Goal: Task Accomplishment & Management: Manage account settings

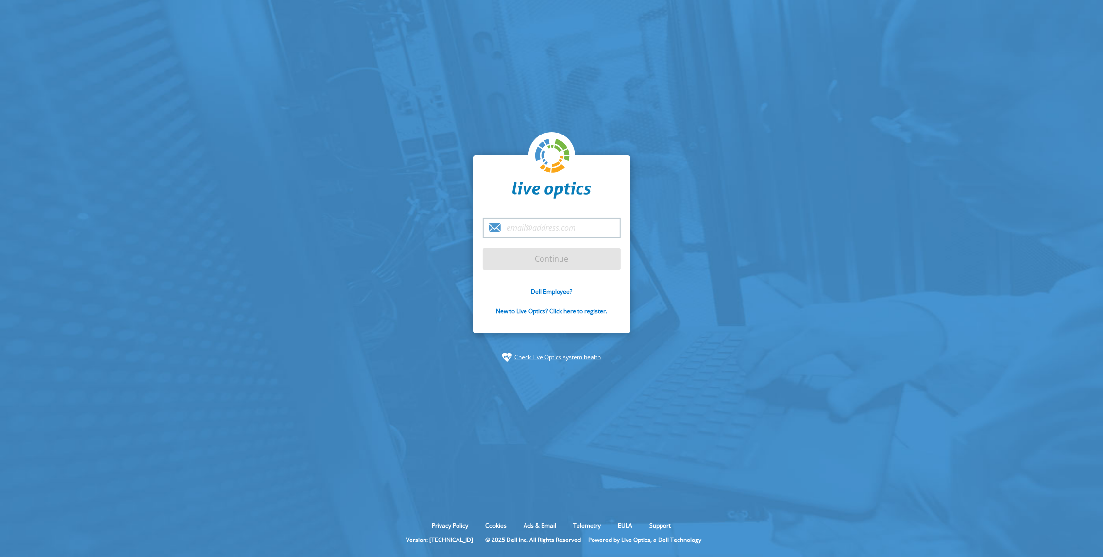
click at [568, 223] on input "email" at bounding box center [552, 228] width 138 height 21
type input "michael.tollen@proact.se"
click at [563, 263] on input "Continue" at bounding box center [552, 258] width 138 height 21
click at [562, 263] on input "Continue" at bounding box center [552, 258] width 138 height 21
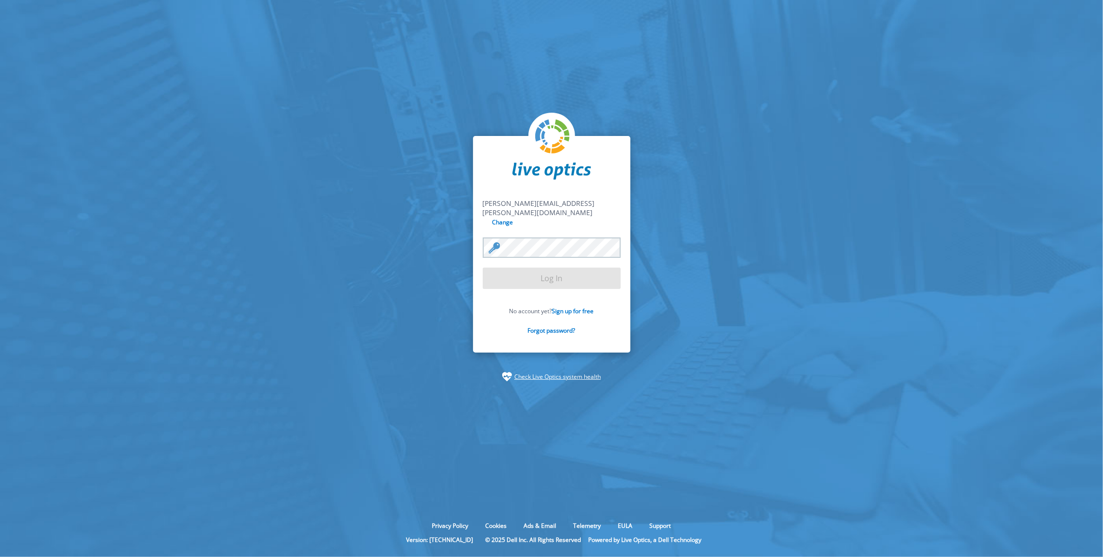
click at [495, 237] on div at bounding box center [552, 247] width 138 height 21
click at [550, 271] on form "michael.tollen@proact.se michael.tollen@proact.se Change Log In No account yet?…" at bounding box center [552, 273] width 138 height 148
click at [494, 237] on div at bounding box center [552, 247] width 138 height 21
drag, startPoint x: 505, startPoint y: 258, endPoint x: 249, endPoint y: 101, distance: 300.7
click at [501, 255] on form "michael.tollen@proact.se michael.tollen@proact.se Change Log In No account yet?…" at bounding box center [552, 273] width 138 height 148
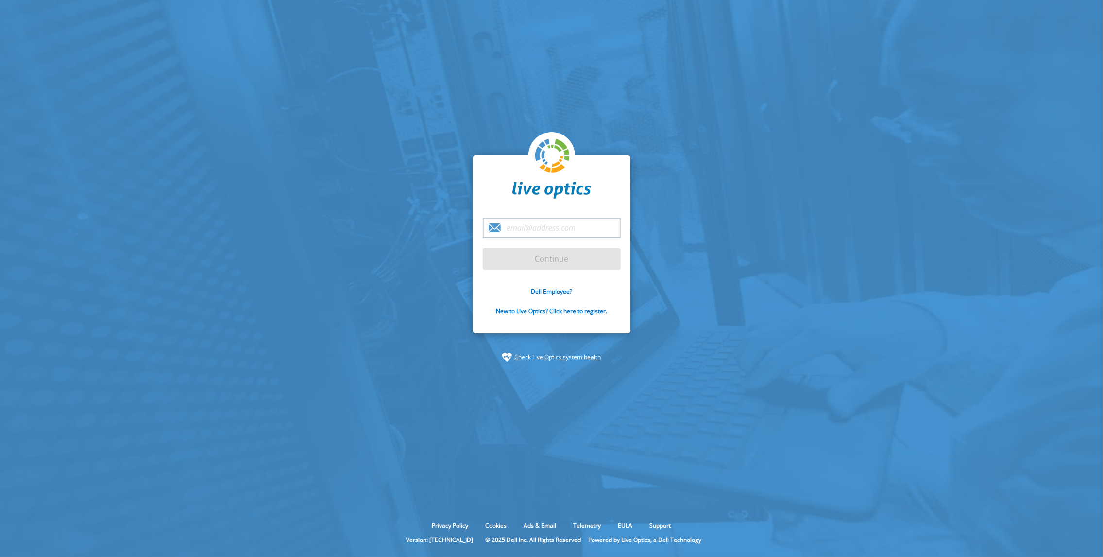
click at [612, 556] on div at bounding box center [551, 557] width 1103 height 0
click at [564, 262] on form "Continue Dell Employee? New to Live Optics? Click here to register." at bounding box center [552, 272] width 138 height 109
click at [560, 229] on input "email" at bounding box center [552, 228] width 138 height 21
type input "[PERSON_NAME][EMAIL_ADDRESS][PERSON_NAME][DOMAIN_NAME]"
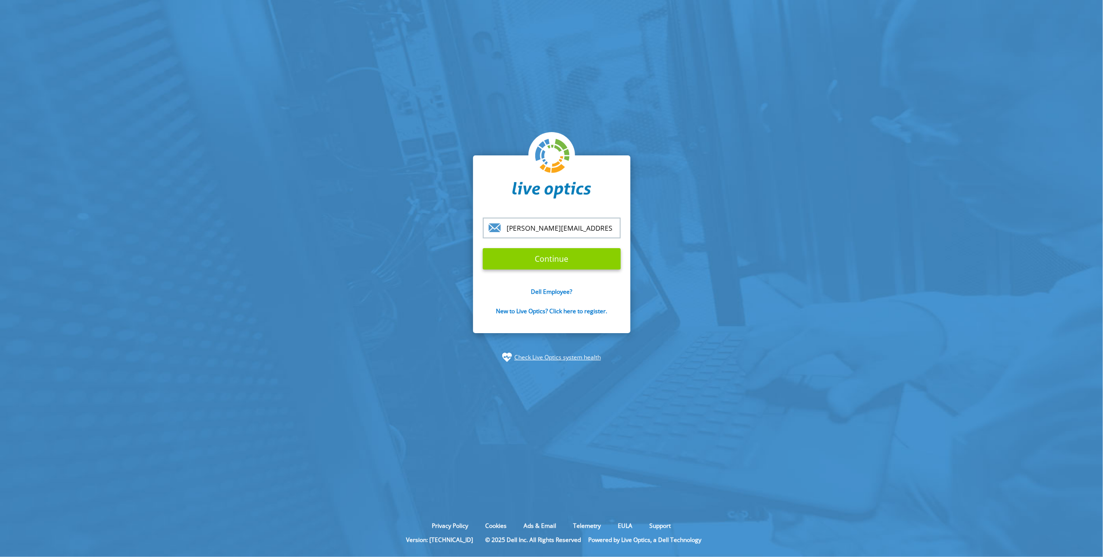
click at [546, 268] on input "Continue" at bounding box center [552, 258] width 138 height 21
click at [615, 557] on div at bounding box center [551, 557] width 1103 height 0
drag, startPoint x: 1003, startPoint y: 12, endPoint x: 917, endPoint y: 14, distance: 86.0
click at [917, 557] on div at bounding box center [551, 557] width 1103 height 0
click at [811, 250] on section "Continue Dell Employee? New to Live Optics? Click here to register. Check Live …" at bounding box center [551, 259] width 1103 height 518
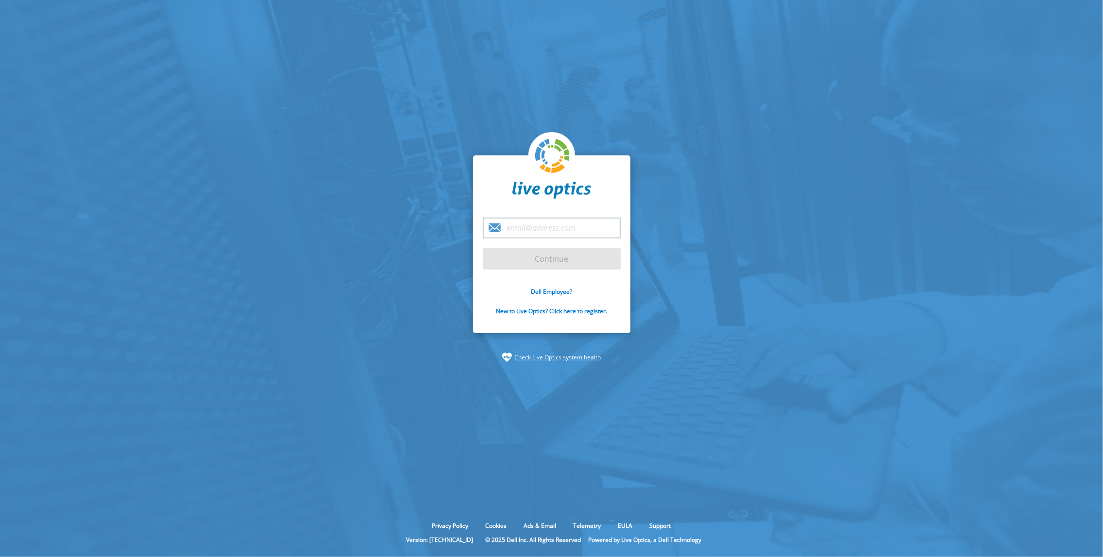
click at [611, 557] on div at bounding box center [551, 557] width 1103 height 0
click at [609, 557] on div at bounding box center [551, 557] width 1103 height 0
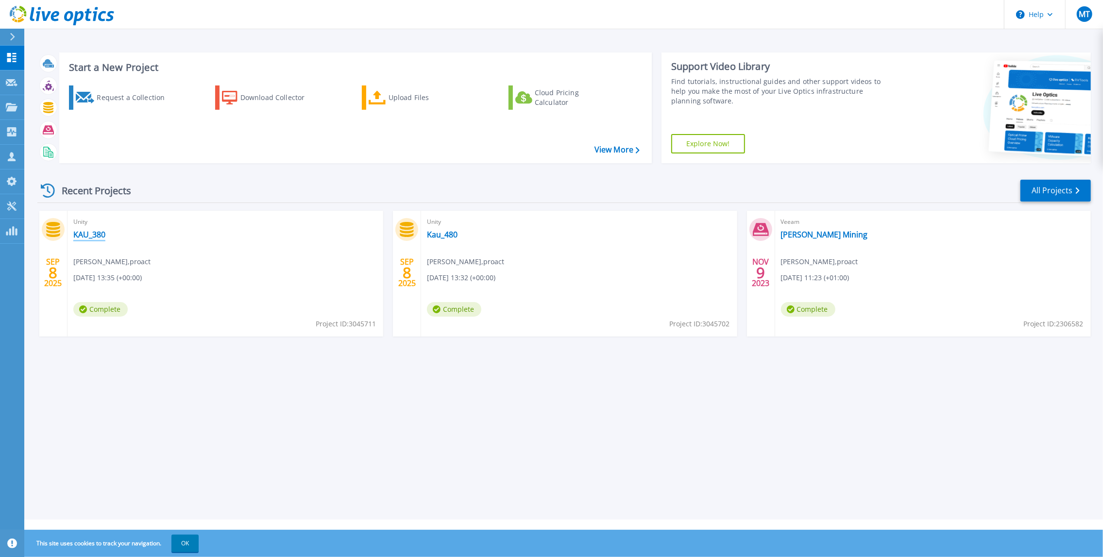
click at [97, 235] on link "KAU_380" at bounding box center [89, 235] width 32 height 10
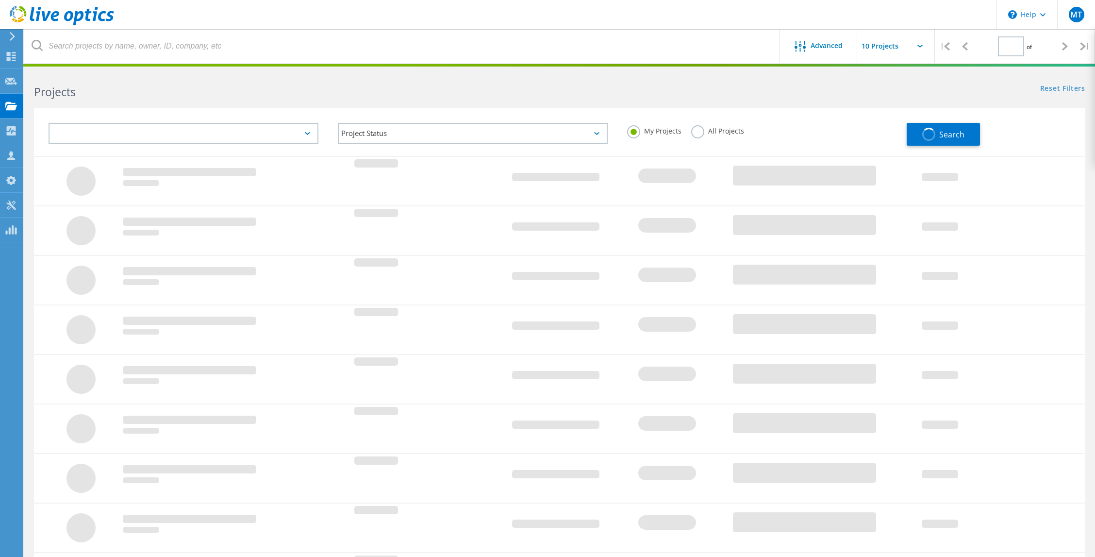
type input "1"
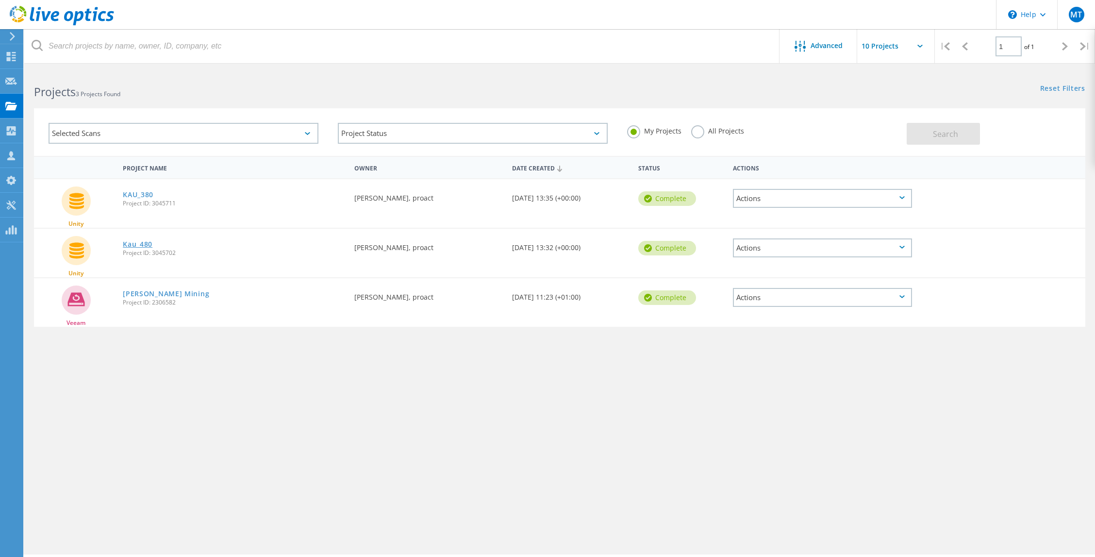
click at [133, 243] on link "Kau_480" at bounding box center [138, 244] width 30 height 7
